Goal: Use online tool/utility: Utilize a website feature to perform a specific function

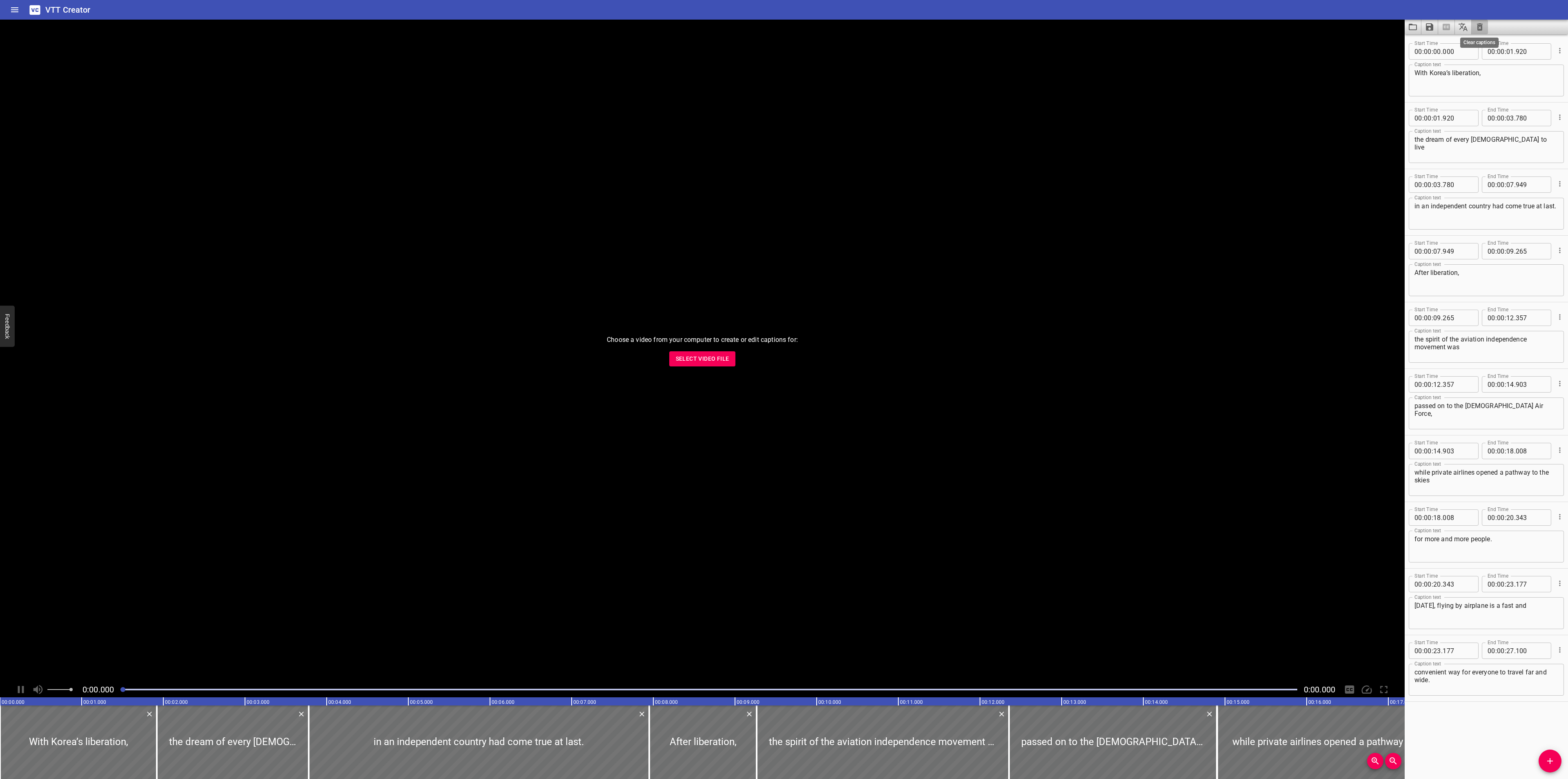
click at [1479, 28] on icon "Clear captions" at bounding box center [1479, 27] width 5 height 7
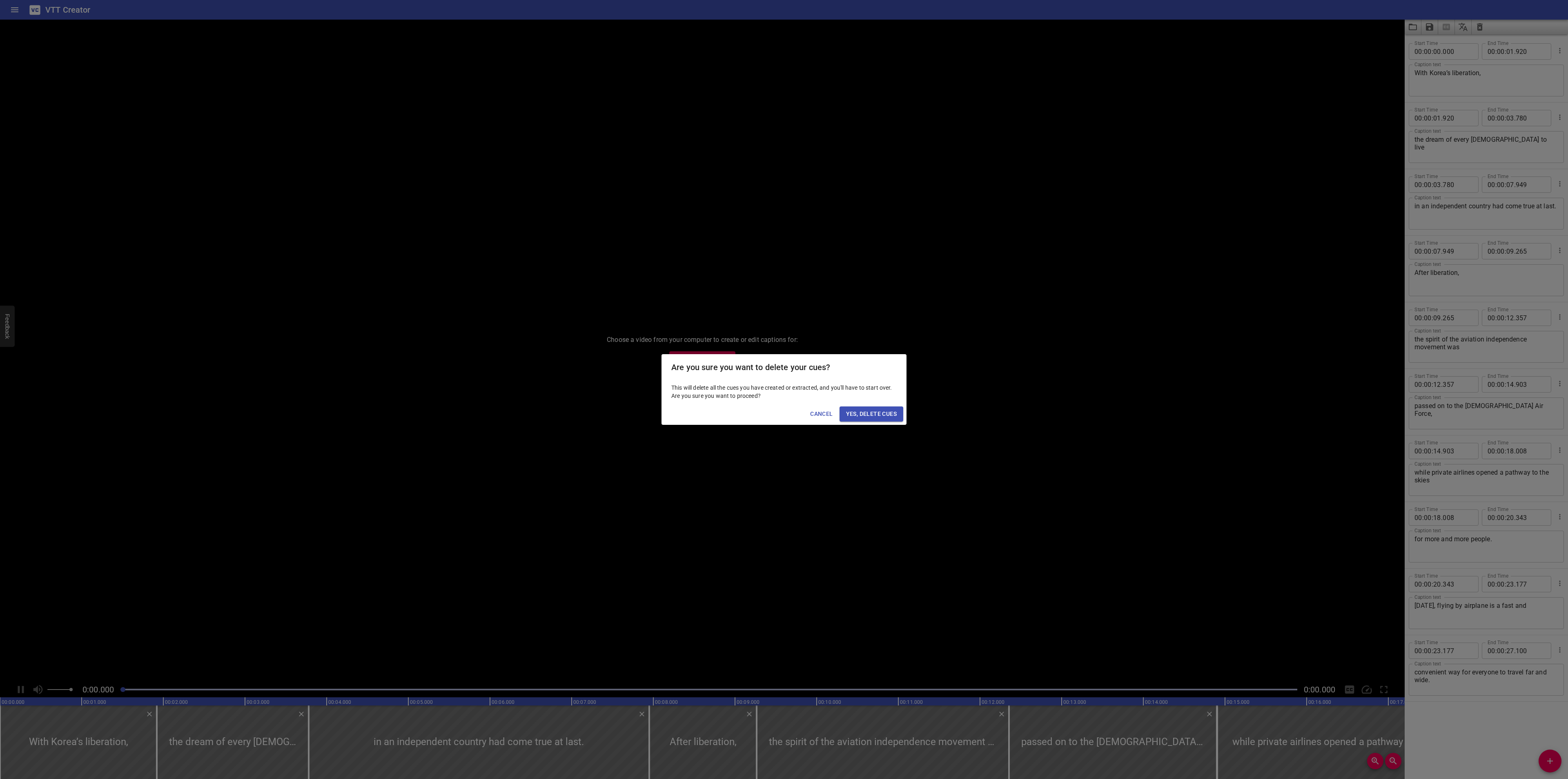
click at [868, 415] on span "Yes, Delete Cues" at bounding box center [871, 414] width 51 height 10
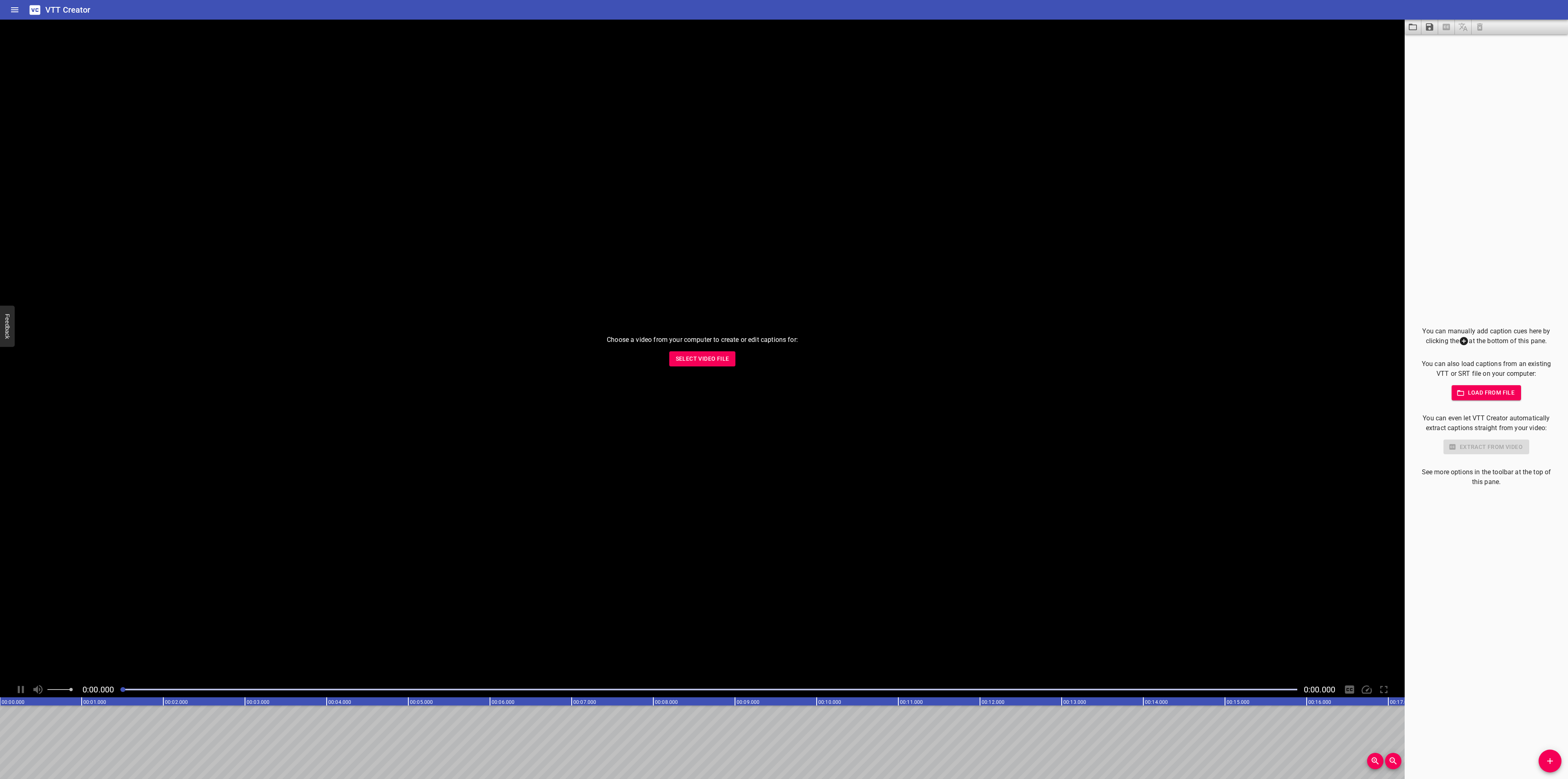
click at [689, 358] on span "Select Video File" at bounding box center [702, 359] width 54 height 10
click at [1544, 754] on button "Add Cue" at bounding box center [1550, 761] width 23 height 23
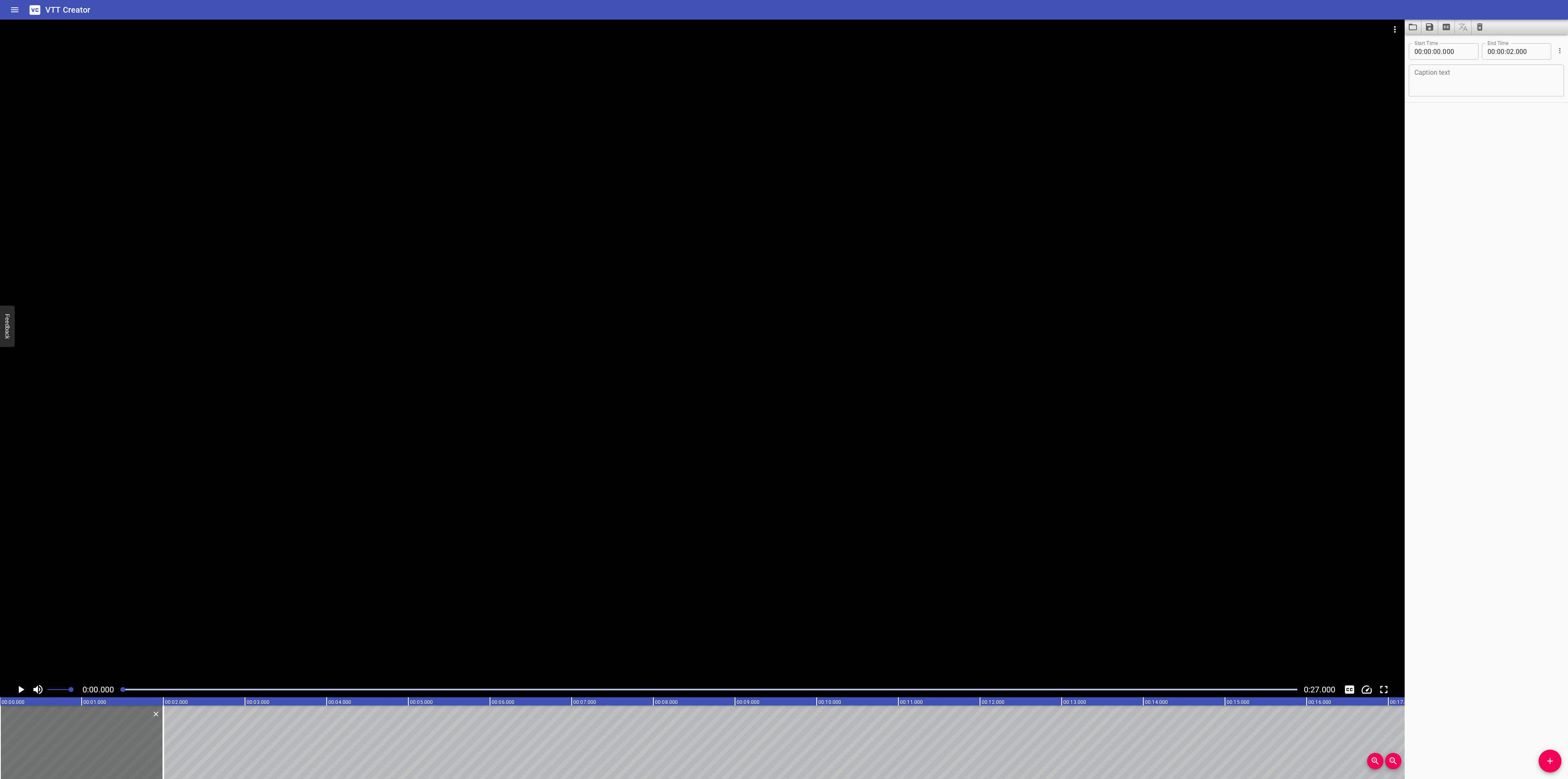
click at [24, 689] on icon "Play/Pause" at bounding box center [21, 689] width 5 height 7
click at [24, 689] on icon "Play/Pause" at bounding box center [21, 689] width 6 height 7
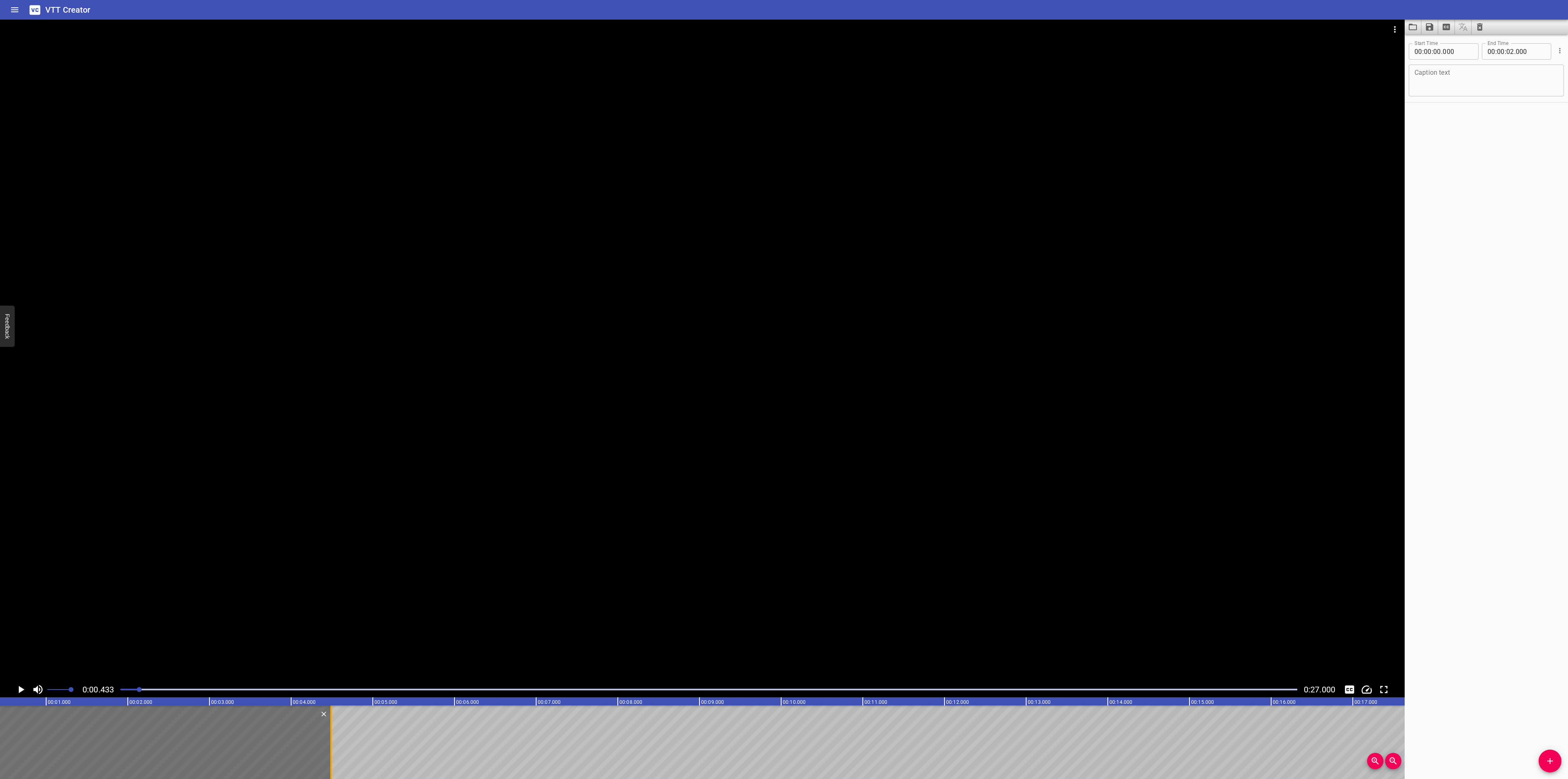
drag, startPoint x: 124, startPoint y: 726, endPoint x: 327, endPoint y: 727, distance: 203.0
click at [327, 727] on div at bounding box center [331, 742] width 8 height 74
type input "04"
type input "490"
click at [1385, 28] on button "Video Options" at bounding box center [1395, 29] width 19 height 19
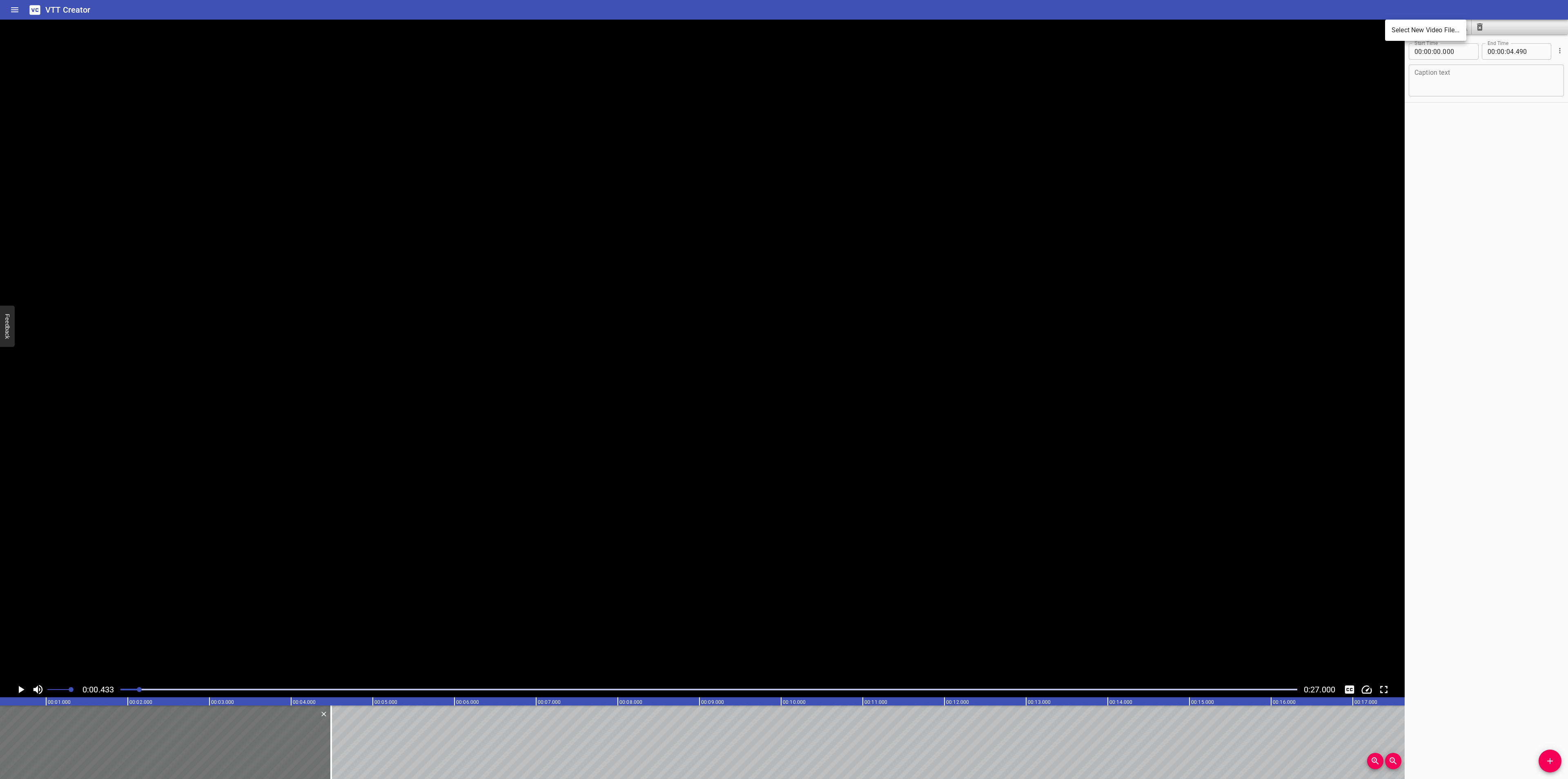
click at [1404, 34] on li "Select New Video File..." at bounding box center [1425, 30] width 81 height 15
click at [1437, 90] on textarea at bounding box center [1486, 80] width 144 height 23
paste textarea "여러분은 '만화'하면 어떤 이미지가 떠오르나요?"
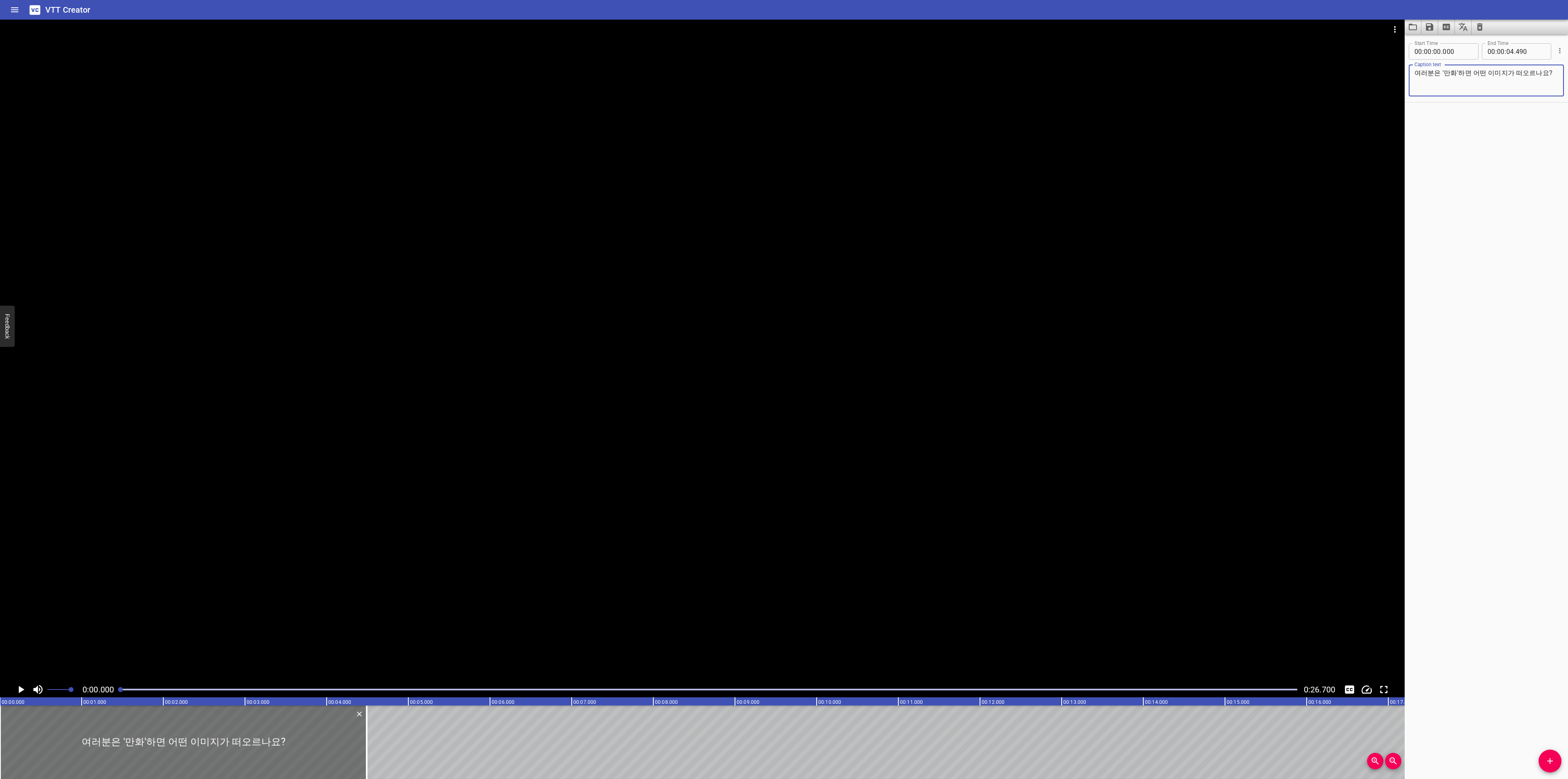
click at [1427, 72] on textarea "여러분은 '만화'하면 어떤 이미지가 떠오르나요?" at bounding box center [1486, 80] width 144 height 23
type textarea "여러분은 '만화'하면 어떤 이미지가 떠오르나요?"
drag, startPoint x: 362, startPoint y: 746, endPoint x: 293, endPoint y: 746, distance: 69.0
click at [293, 746] on div at bounding box center [183, 742] width 366 height 74
drag, startPoint x: 366, startPoint y: 746, endPoint x: 279, endPoint y: 750, distance: 87.1
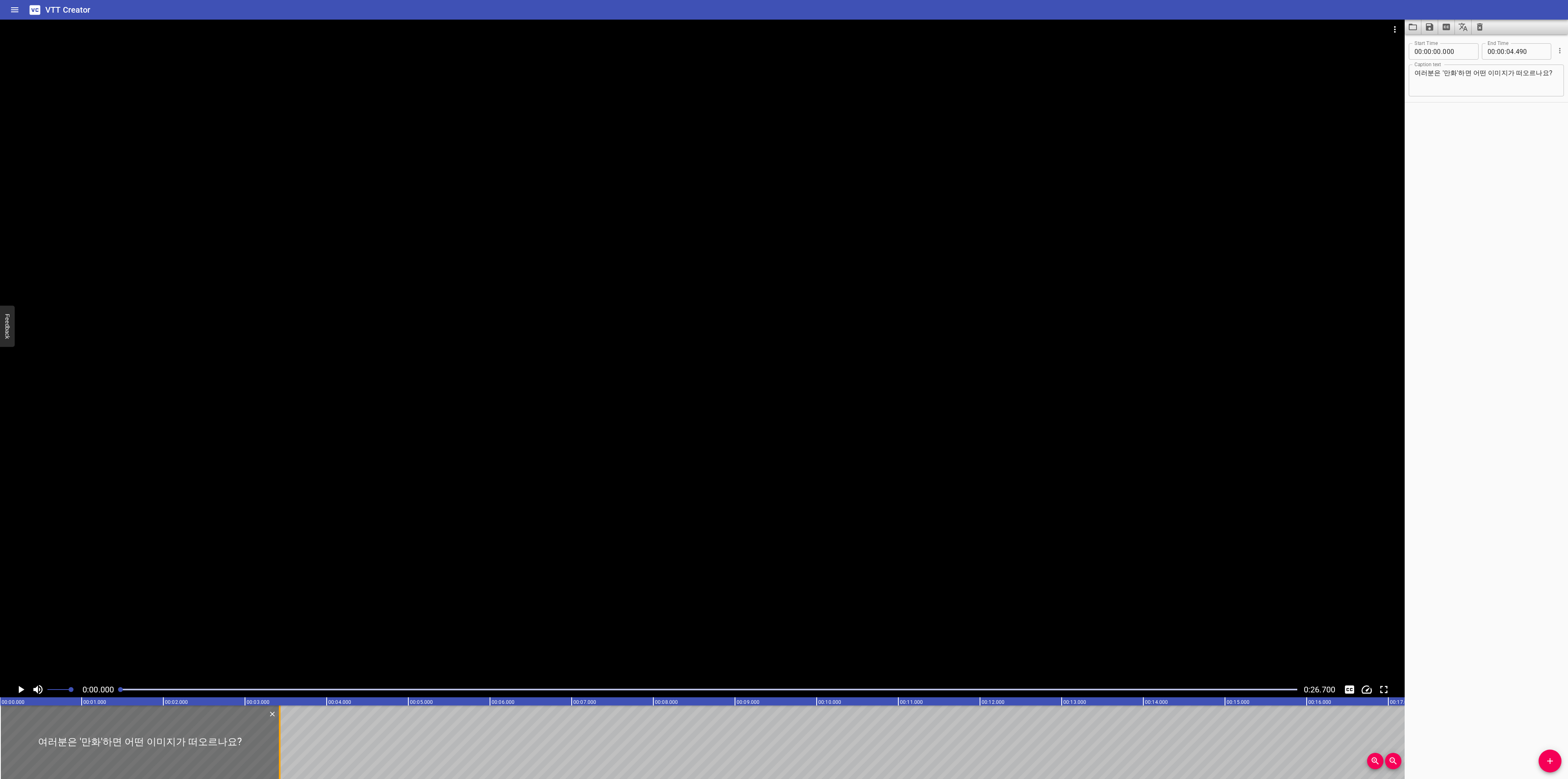
click at [279, 750] on div at bounding box center [279, 742] width 2 height 74
type input "03"
type input "425"
click at [1472, 79] on textarea "여러분은 '만화'하면 어떤 이미지가 떠오르나요?" at bounding box center [1486, 80] width 144 height 23
type textarea "여러분은 '만화'하면 </br>어떤 이미지가 떠오르나요?"
